Goal: Communication & Community: Answer question/provide support

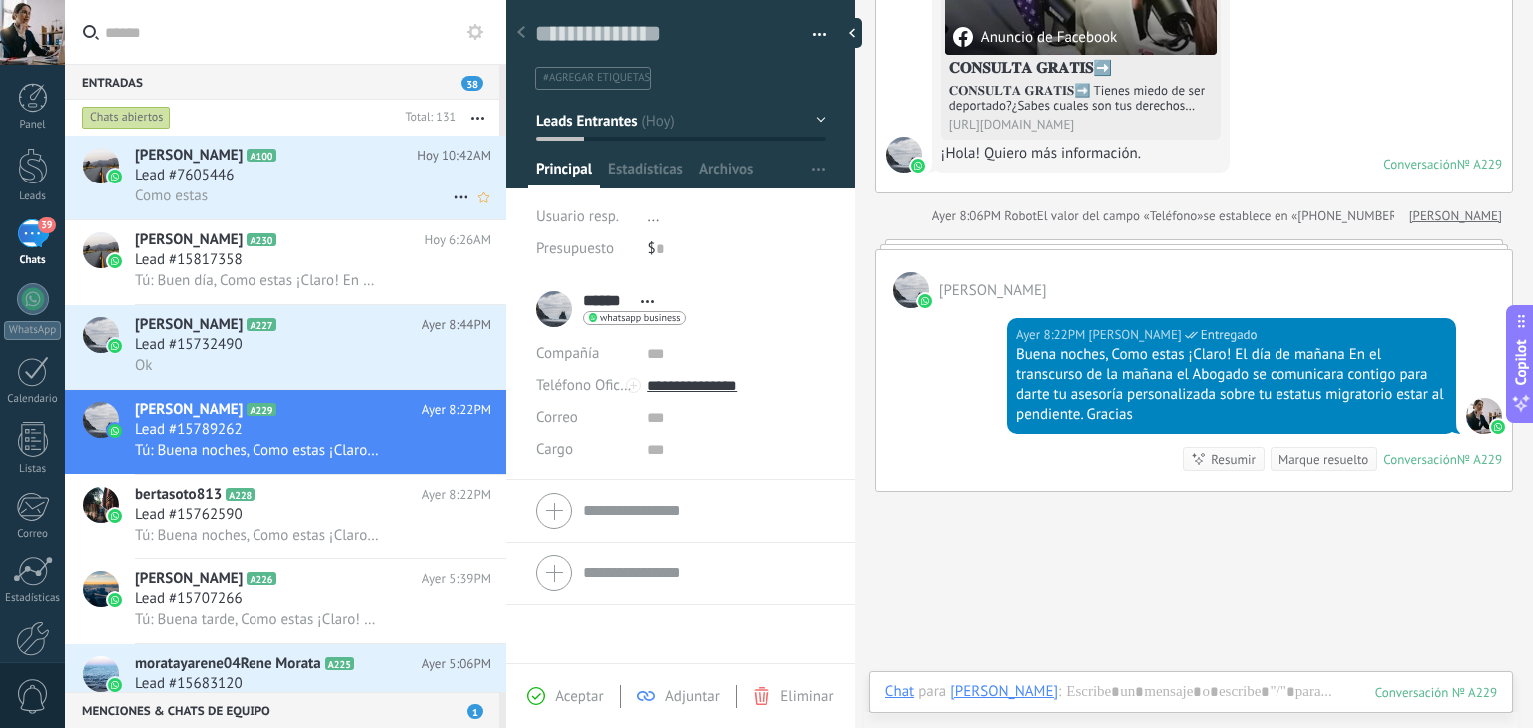
click at [239, 201] on div "Como estas" at bounding box center [313, 196] width 356 height 21
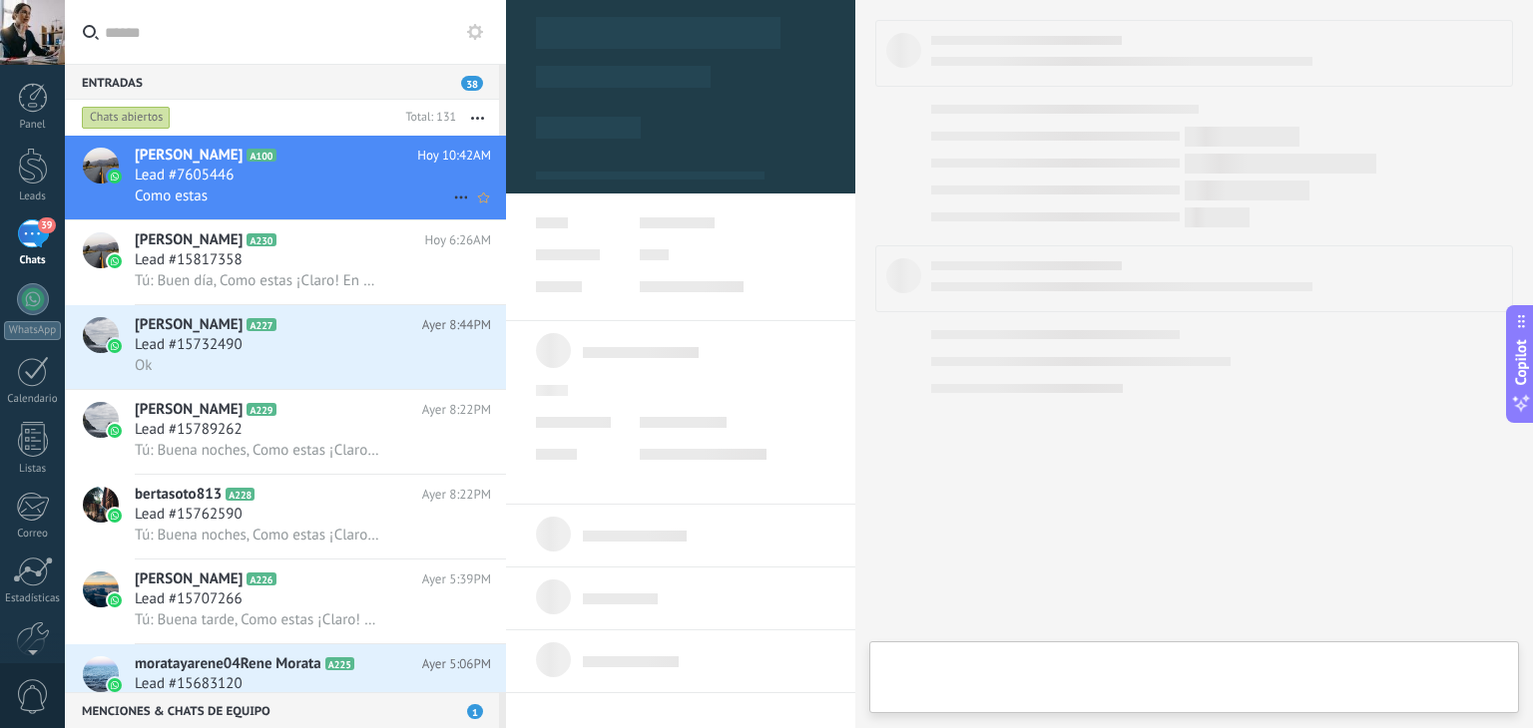
type textarea "**********"
